Goal: Check status

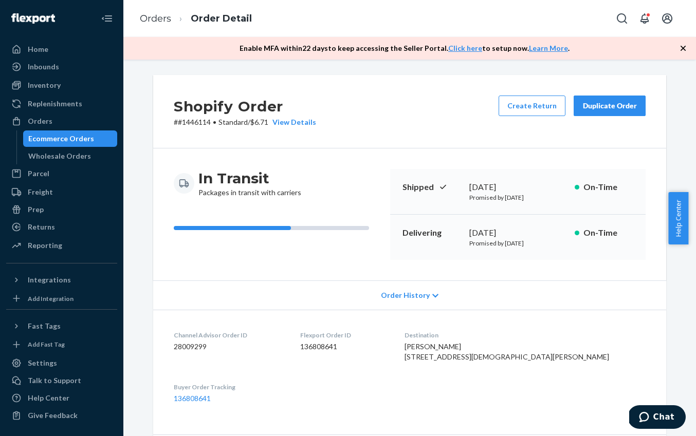
scroll to position [39, 0]
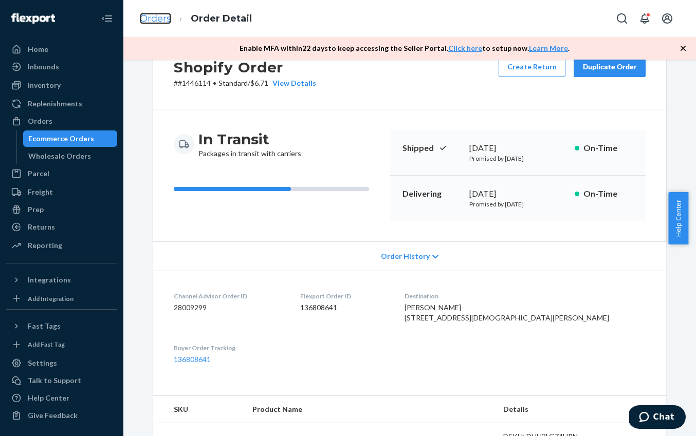
click at [163, 20] on link "Orders" at bounding box center [155, 18] width 31 height 11
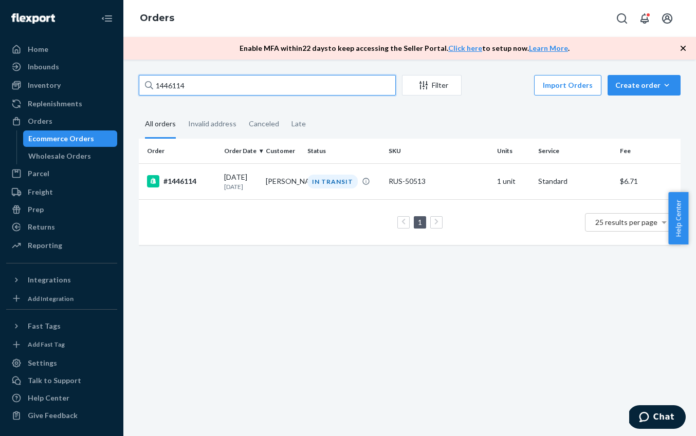
click at [189, 83] on input "1446114" at bounding box center [267, 85] width 257 height 21
drag, startPoint x: 189, startPoint y: 83, endPoint x: 154, endPoint y: 87, distance: 35.2
click at [154, 87] on input "1446114" at bounding box center [267, 85] width 257 height 21
paste input "50757"
type input "1450757"
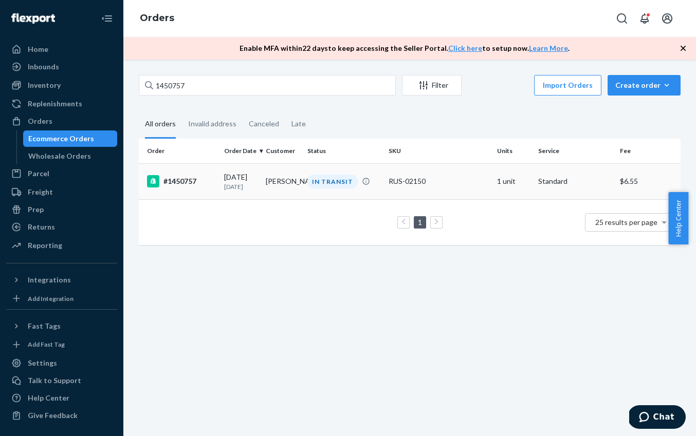
click at [190, 179] on div "#1450757" at bounding box center [181, 181] width 69 height 12
